Goal: Task Accomplishment & Management: Use online tool/utility

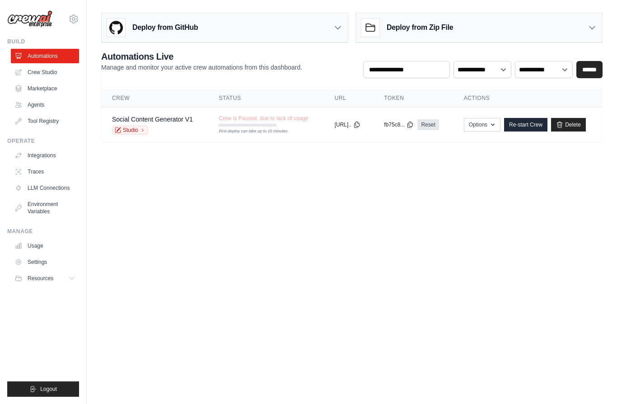
click at [501, 122] on button "Options" at bounding box center [482, 125] width 37 height 14
click at [468, 323] on body "[EMAIL_ADDRESS][DOMAIN_NAME] Settings Build Automations Crew Studio" at bounding box center [308, 202] width 617 height 404
click at [542, 126] on link "Re-start Crew" at bounding box center [525, 125] width 43 height 14
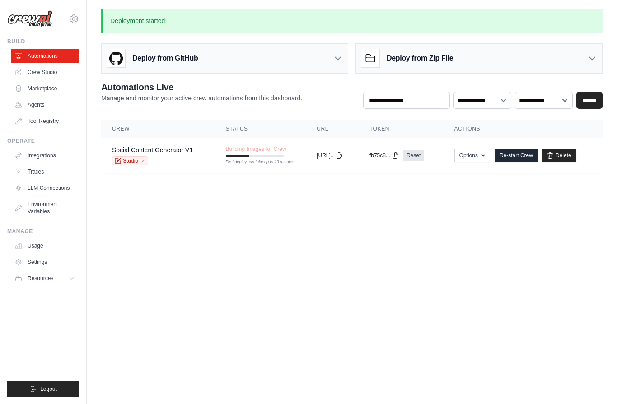
click at [60, 74] on link "Crew Studio" at bounding box center [45, 72] width 68 height 14
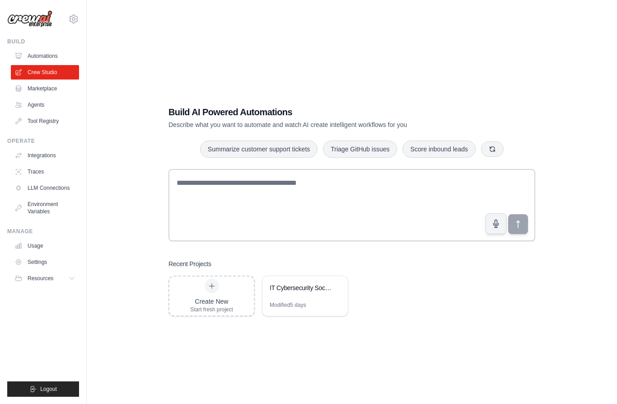
click at [48, 58] on link "Automations" at bounding box center [45, 56] width 68 height 14
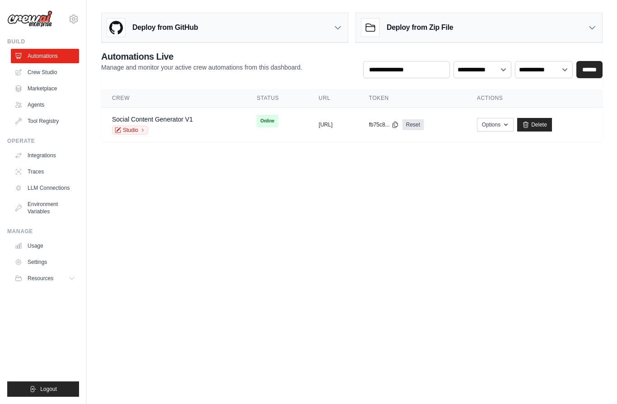
click at [128, 128] on link "Studio" at bounding box center [130, 130] width 36 height 9
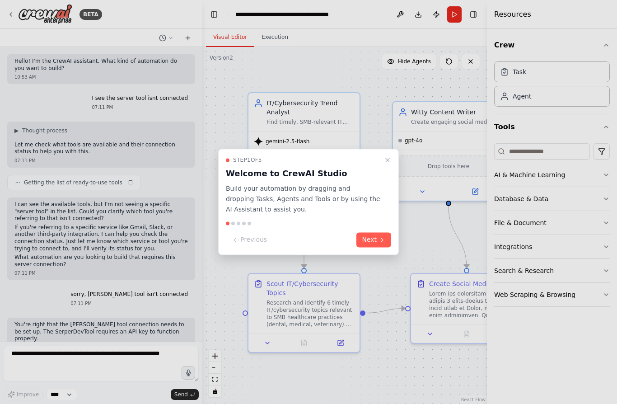
scroll to position [14769, 0]
